Goal: Download file/media

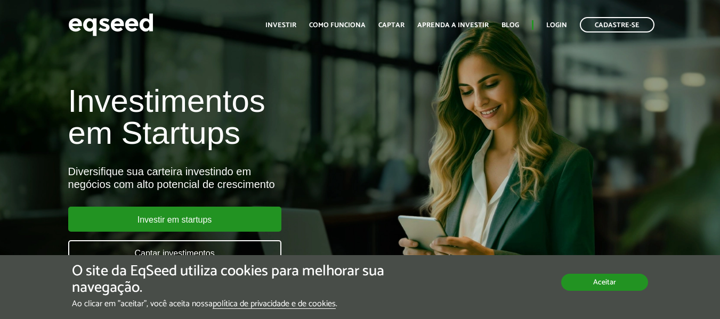
click at [599, 284] on button "Aceitar" at bounding box center [604, 282] width 87 height 17
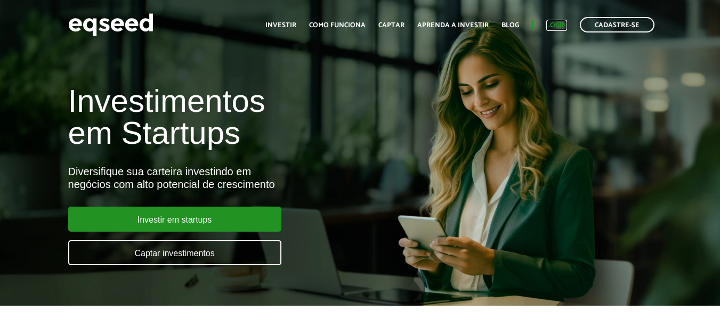
click at [556, 26] on link "Login" at bounding box center [556, 25] width 21 height 7
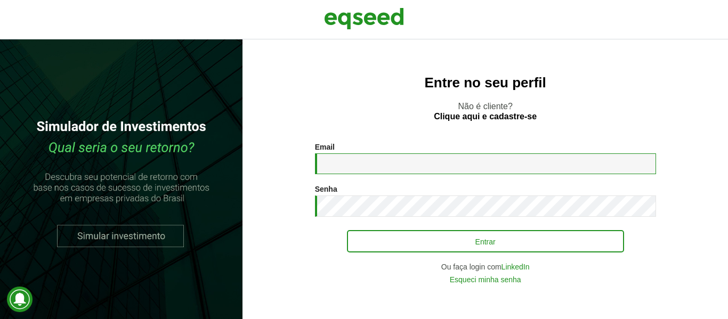
type input "**********"
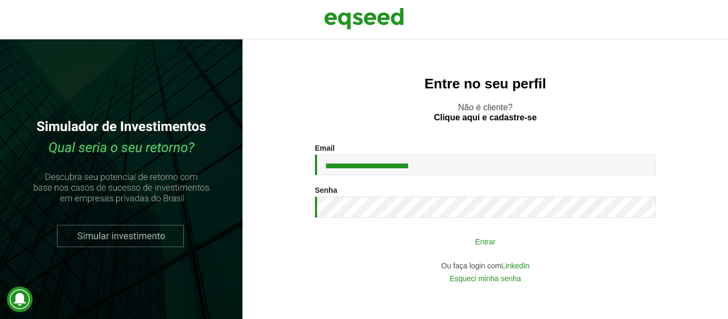
click at [483, 247] on button "Entrar" at bounding box center [485, 241] width 277 height 20
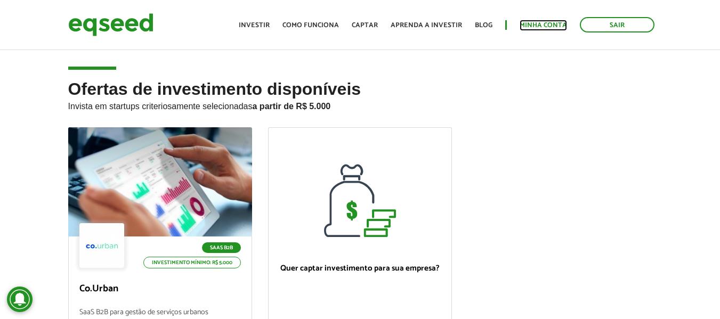
click at [543, 23] on link "Minha conta" at bounding box center [543, 25] width 47 height 7
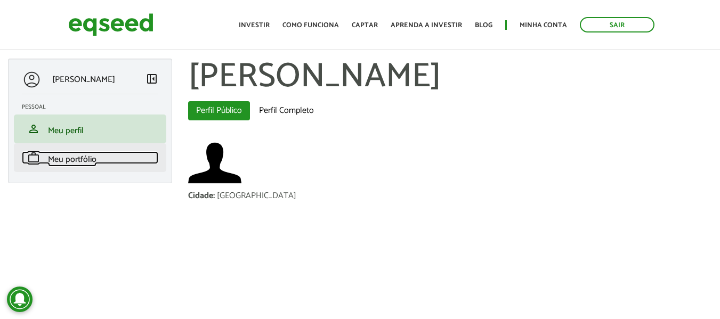
click at [74, 158] on span "Meu portfólio" at bounding box center [72, 159] width 49 height 14
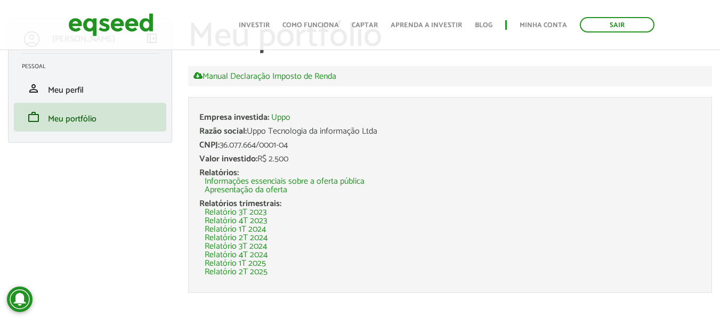
scroll to position [52, 0]
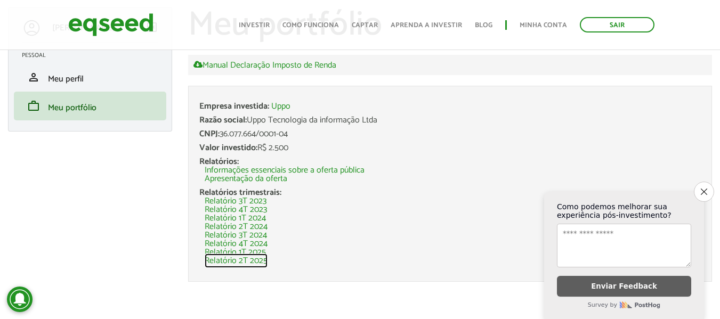
click at [244, 261] on link "Relatório 2T 2025" at bounding box center [236, 261] width 63 height 9
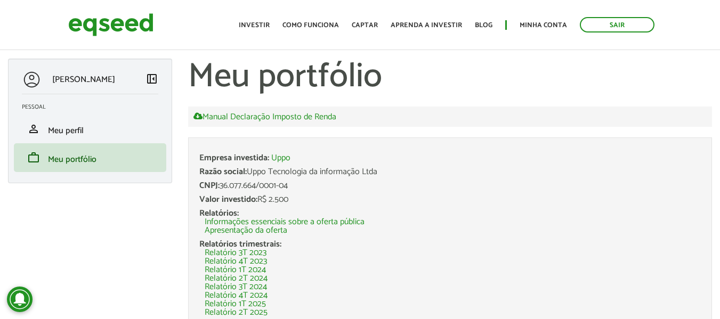
scroll to position [52, 0]
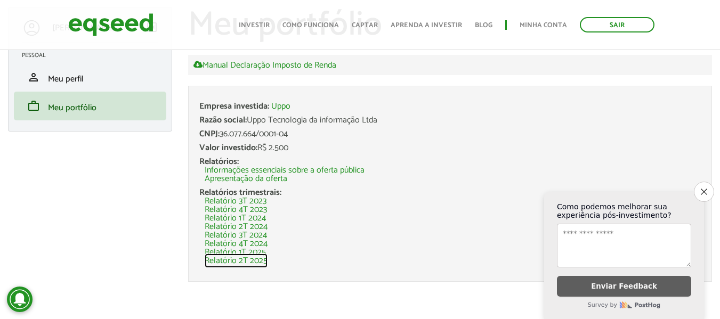
click at [243, 261] on link "Relatório 2T 2025" at bounding box center [236, 261] width 63 height 9
